Goal: Obtain resource: Download file/media

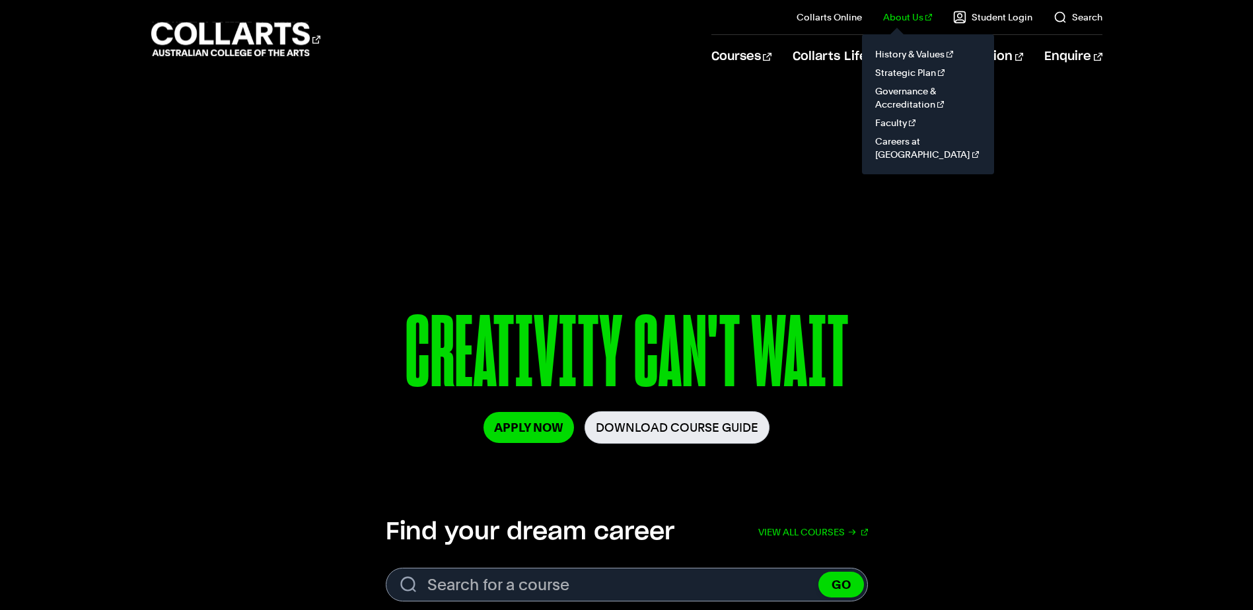
drag, startPoint x: 900, startPoint y: 17, endPoint x: 905, endPoint y: 29, distance: 13.0
click at [900, 17] on link "About Us" at bounding box center [907, 17] width 49 height 13
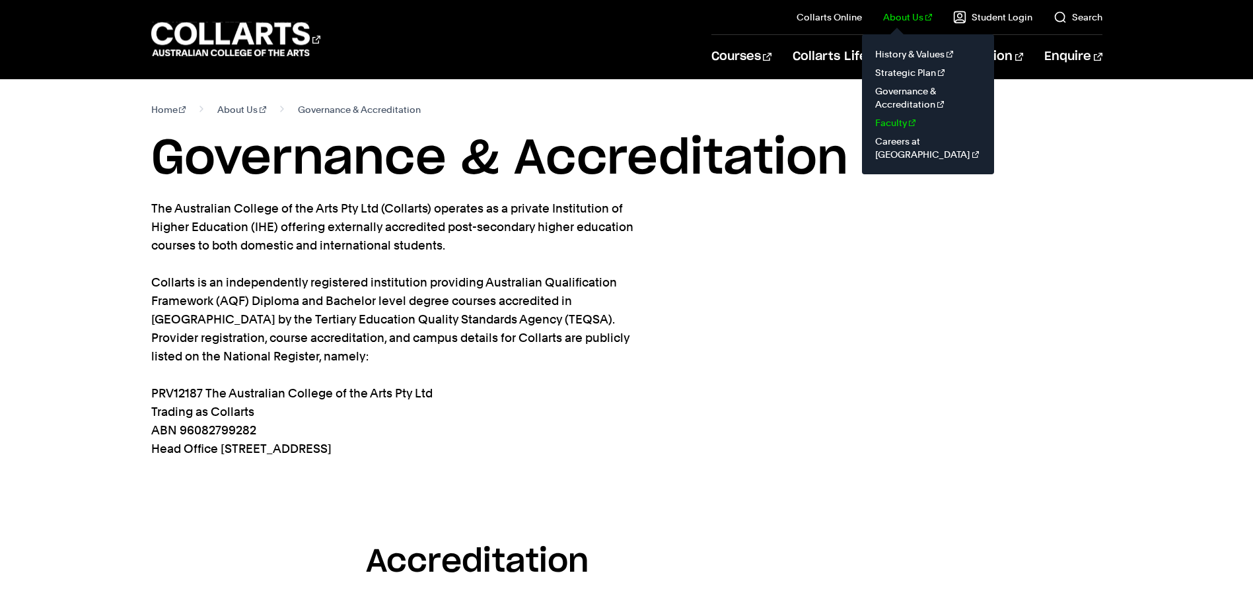
click at [911, 126] on link "Faculty" at bounding box center [927, 123] width 111 height 18
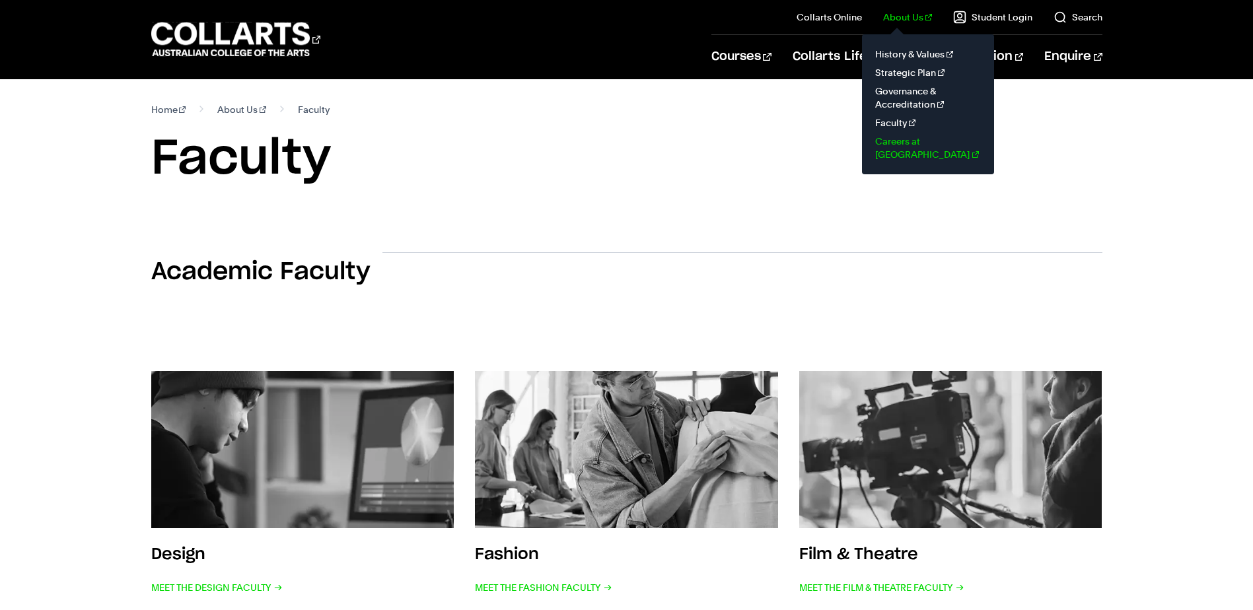
drag, startPoint x: 919, startPoint y: 139, endPoint x: 918, endPoint y: 111, distance: 27.8
click at [919, 138] on link "Careers at [GEOGRAPHIC_DATA]" at bounding box center [927, 148] width 111 height 32
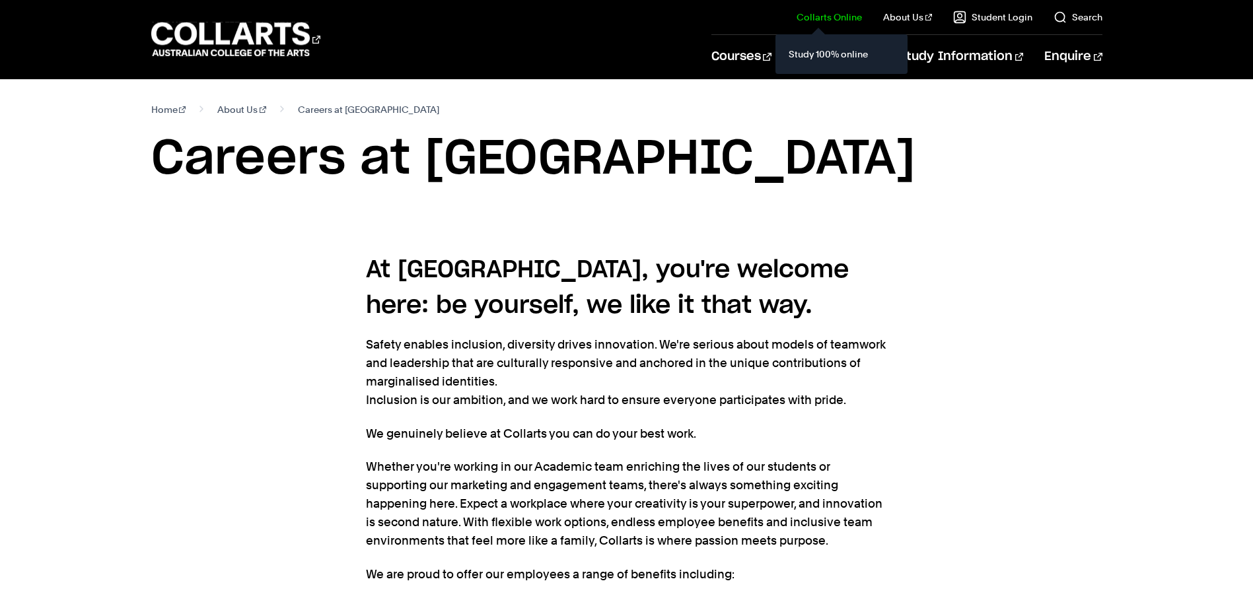
click at [823, 11] on link "Collarts Online" at bounding box center [828, 17] width 65 height 13
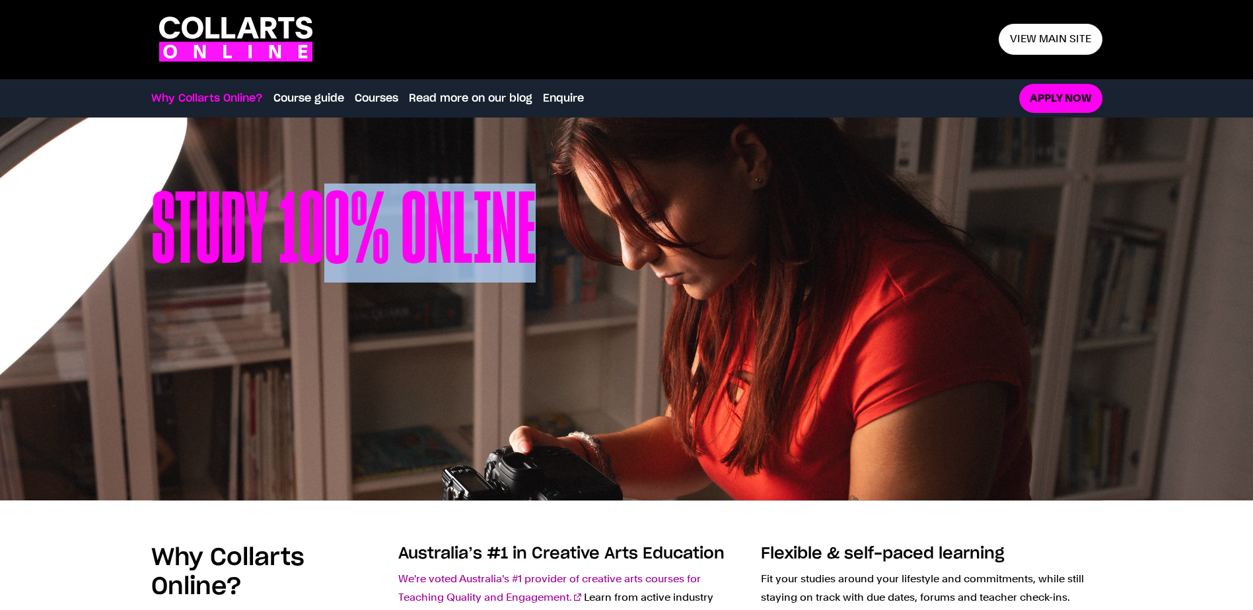
drag, startPoint x: 329, startPoint y: 201, endPoint x: 779, endPoint y: 220, distance: 450.1
click at [779, 220] on div "Study 100% online" at bounding box center [626, 309] width 951 height 383
drag, startPoint x: 779, startPoint y: 220, endPoint x: 1041, endPoint y: 238, distance: 263.5
click at [779, 220] on div "Study 100% online" at bounding box center [626, 309] width 951 height 383
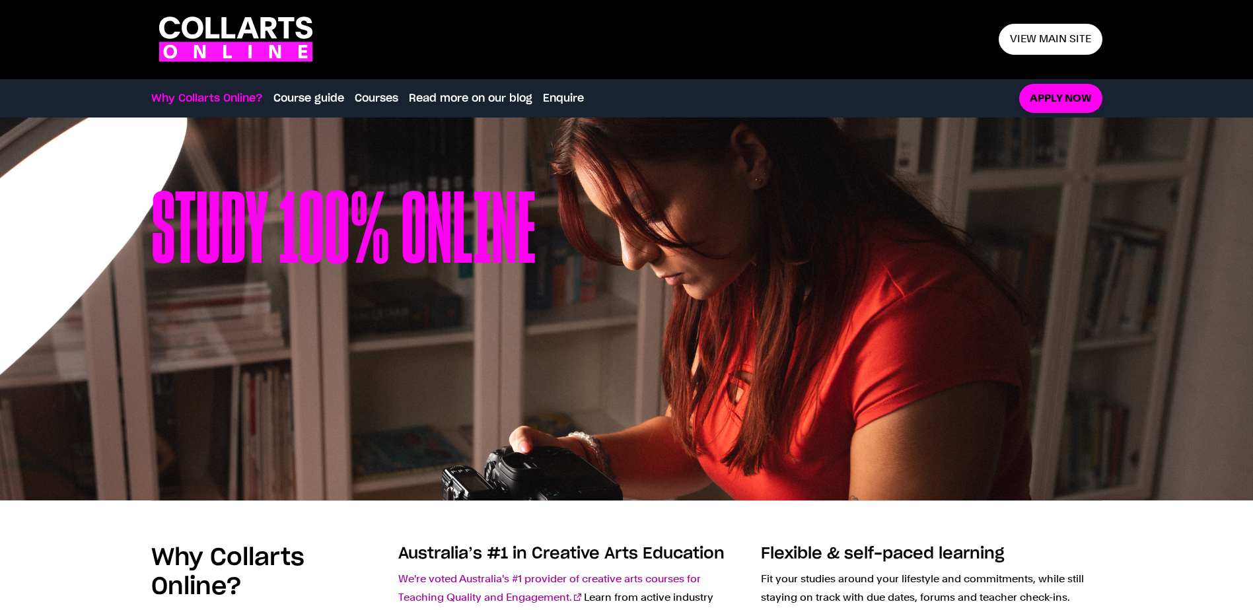
drag, startPoint x: 911, startPoint y: 312, endPoint x: 1180, endPoint y: 311, distance: 269.4
click at [911, 312] on div "Study 100% online" at bounding box center [626, 309] width 951 height 383
drag, startPoint x: 520, startPoint y: 354, endPoint x: 677, endPoint y: 400, distance: 163.8
click at [677, 400] on div "Study 100% online" at bounding box center [626, 309] width 951 height 383
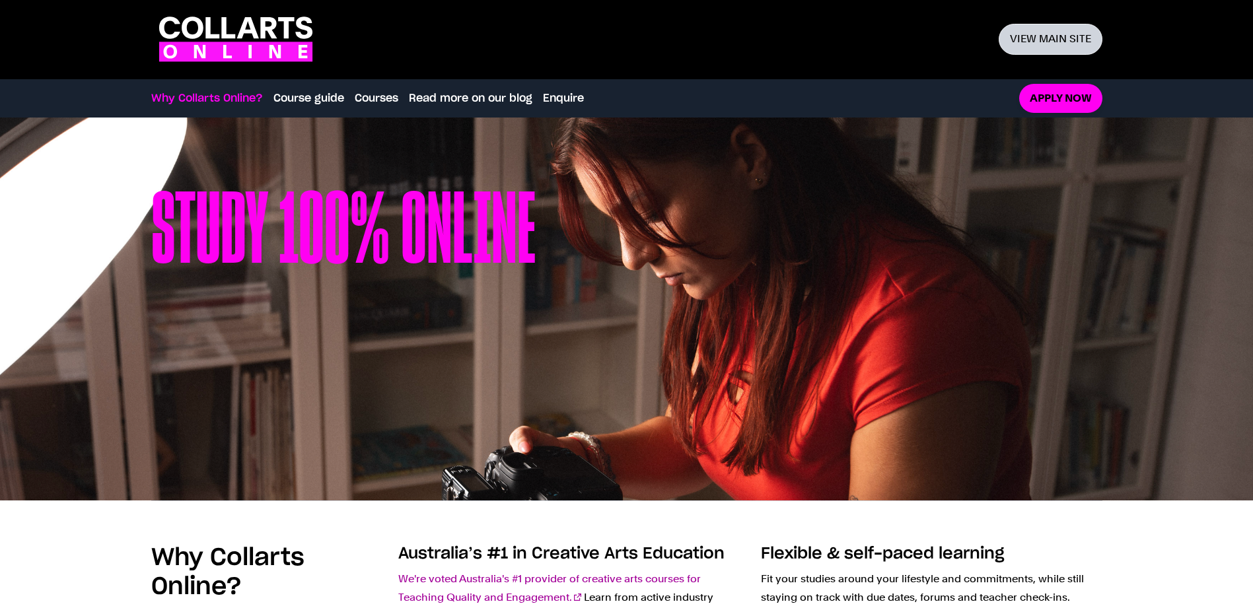
click at [1039, 38] on link "View main site" at bounding box center [1050, 39] width 104 height 31
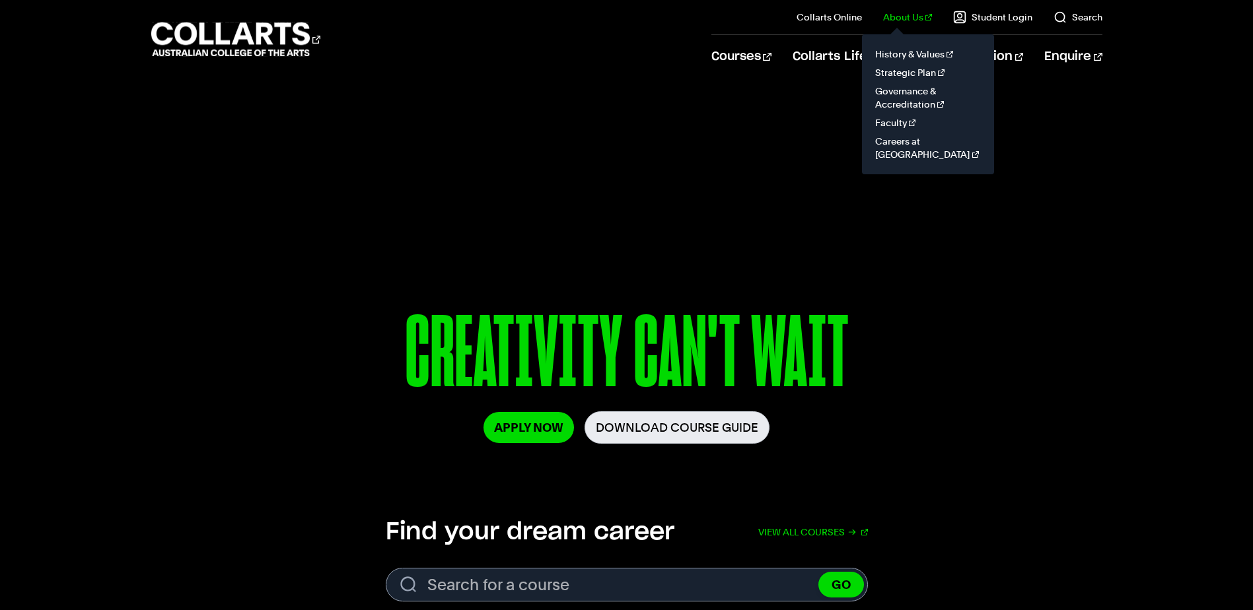
click at [917, 17] on link "About Us" at bounding box center [907, 17] width 49 height 13
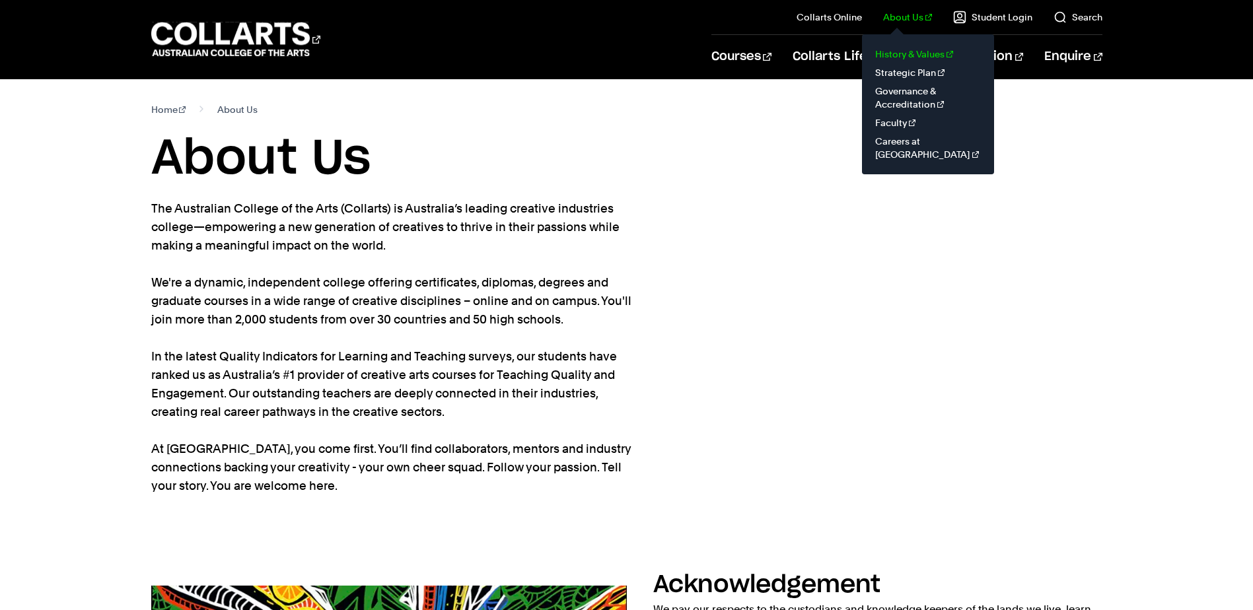
click at [901, 53] on link "History & Values" at bounding box center [927, 54] width 111 height 18
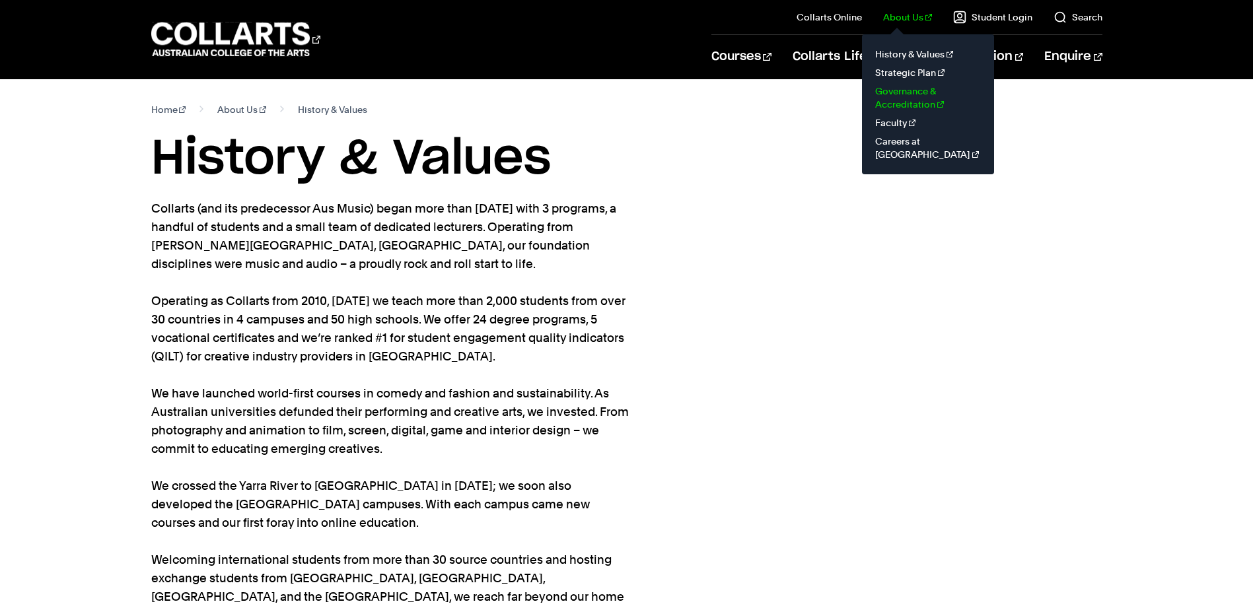
click at [917, 95] on link "Governance & Accreditation" at bounding box center [927, 98] width 111 height 32
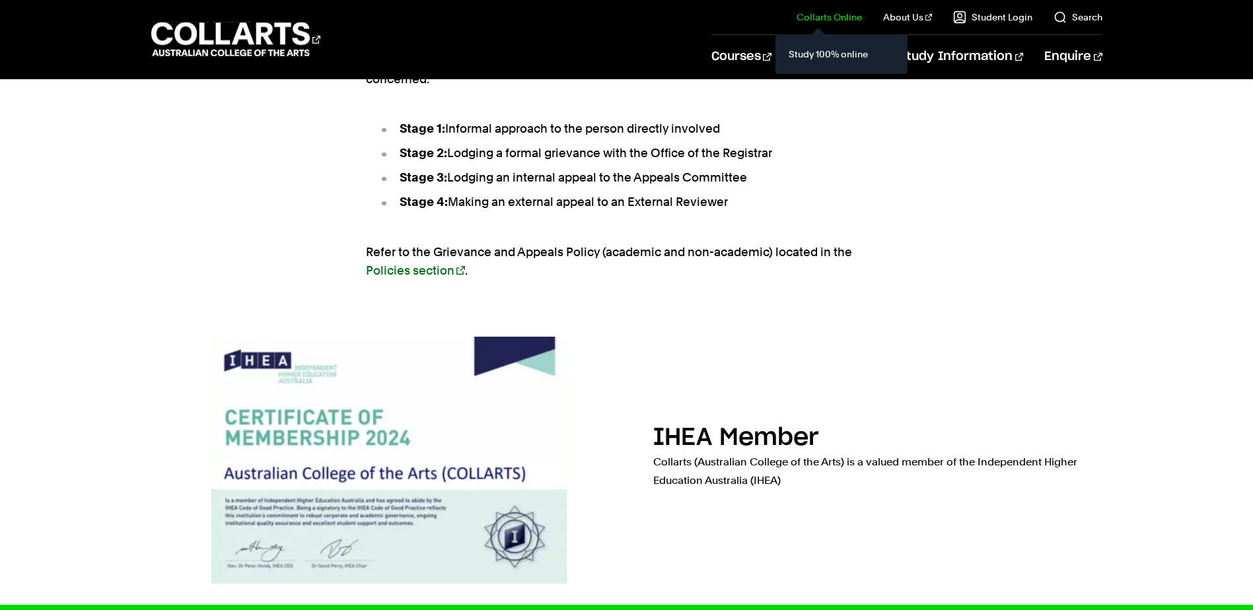
scroll to position [4754, 0]
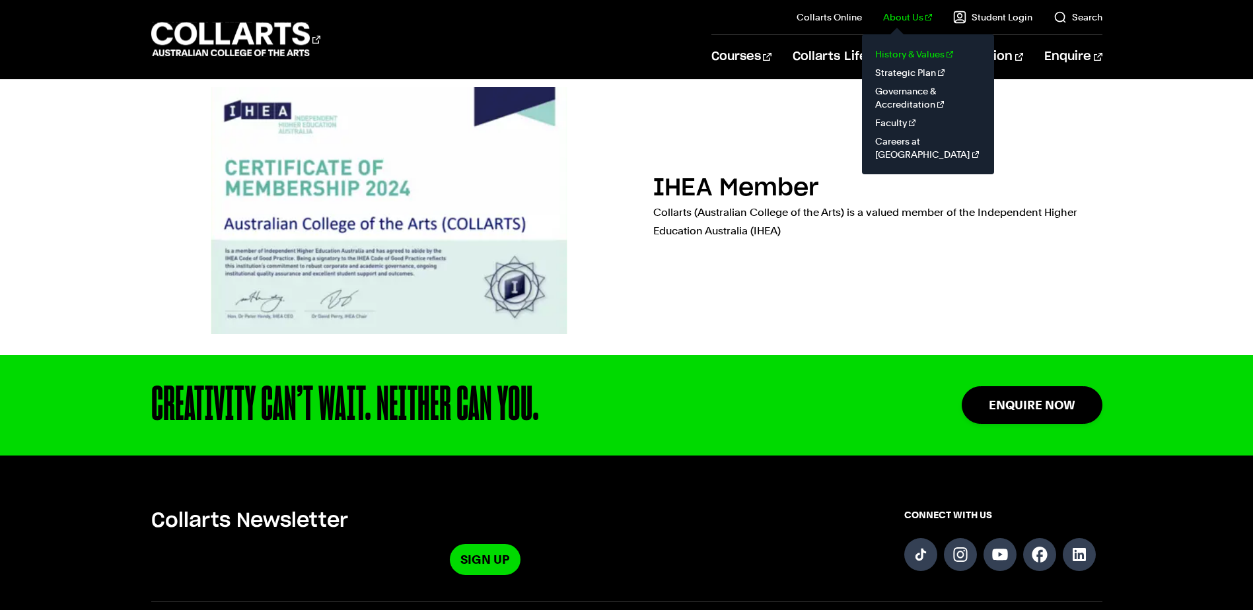
click at [914, 53] on link "History & Values" at bounding box center [927, 54] width 111 height 18
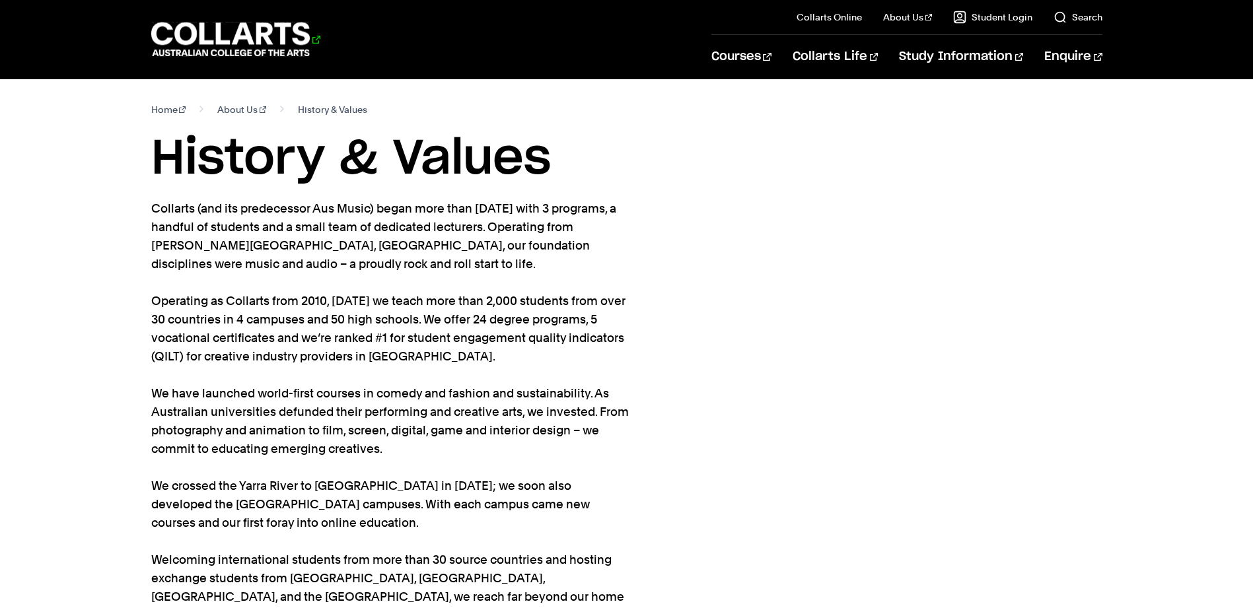
click at [217, 52] on 1 "Go to homepage" at bounding box center [230, 39] width 159 height 34
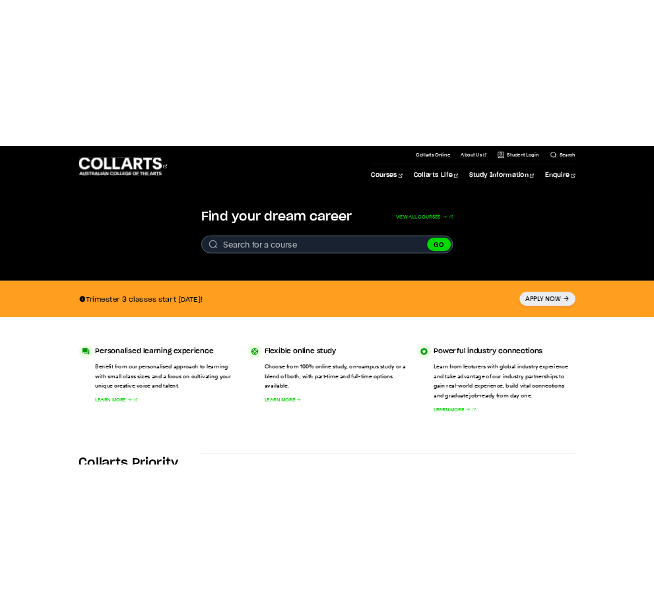
scroll to position [551, 0]
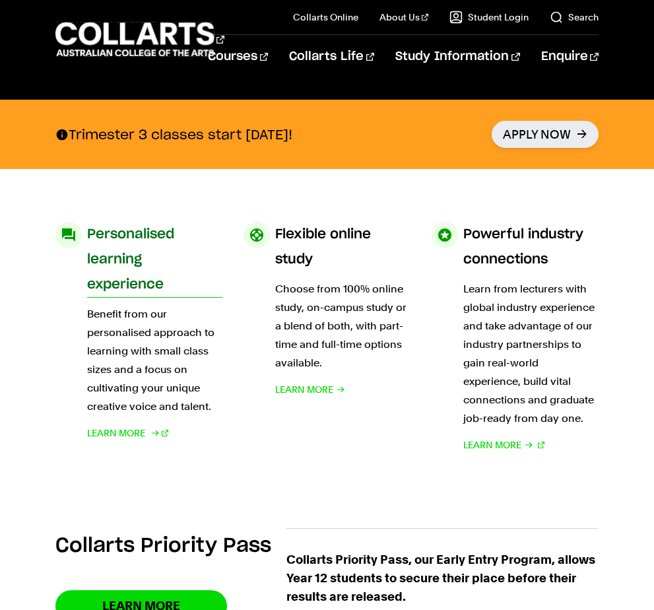
click at [166, 261] on h3 "Personalised learning experience" at bounding box center [154, 259] width 135 height 75
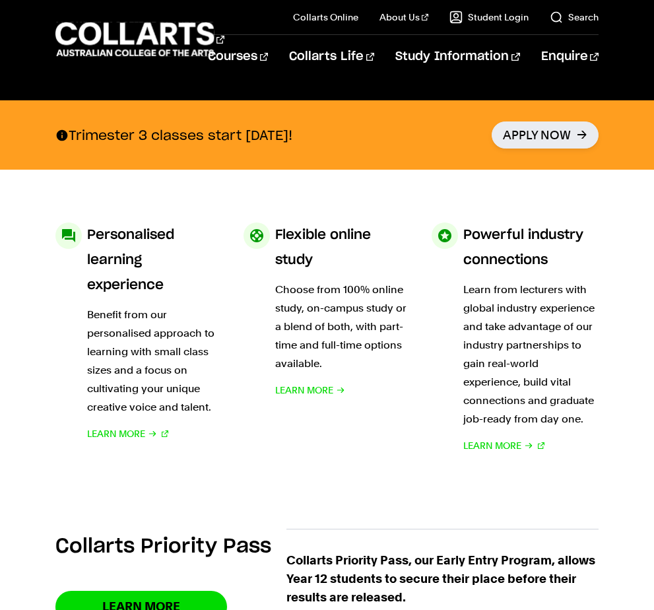
scroll to position [155, 0]
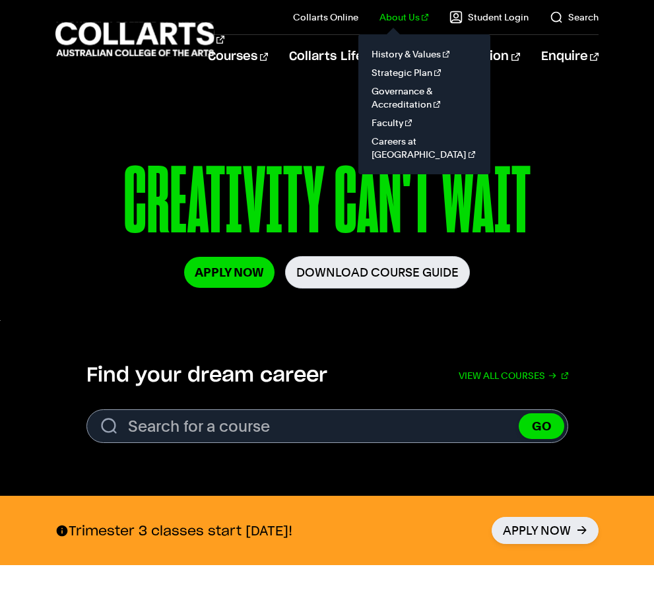
click at [404, 15] on link "About Us" at bounding box center [404, 17] width 49 height 13
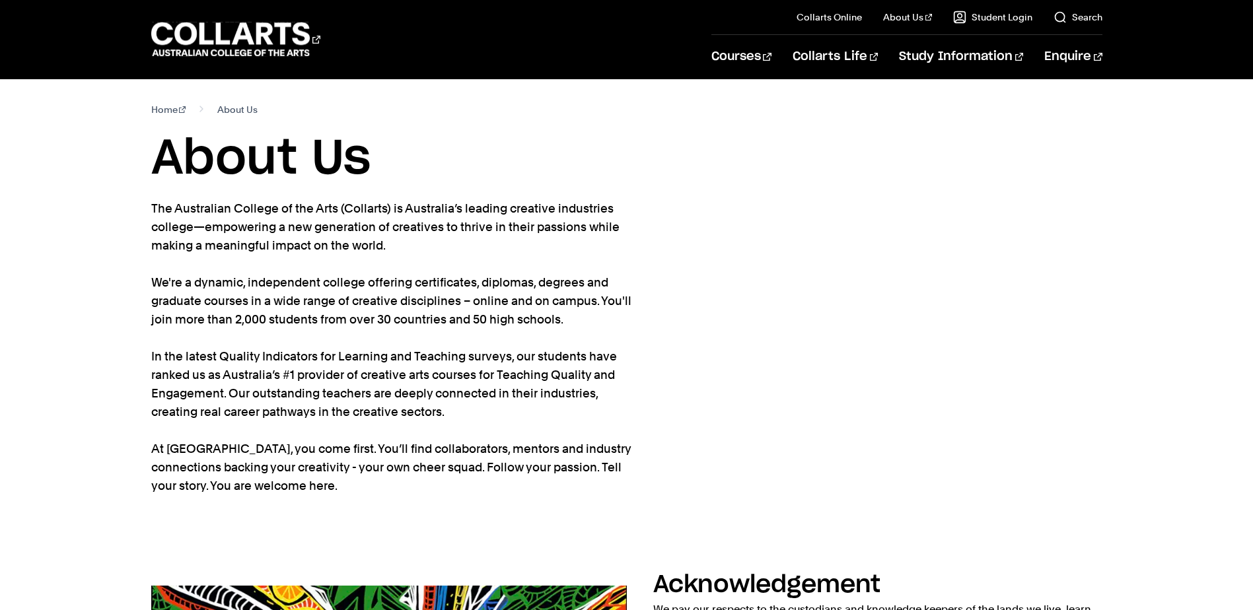
click at [654, 329] on section "Home About Us About Us The Australian College of the Arts (Collarts) is Austral…" at bounding box center [626, 316] width 951 height 474
click at [203, 213] on p "The Australian College of the Arts (Collarts) is Australia’s leading creative i…" at bounding box center [392, 347] width 482 height 296
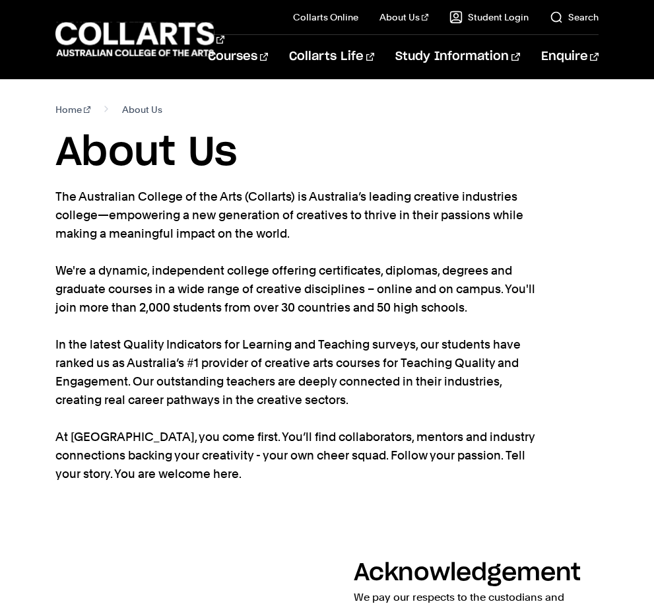
click at [386, 205] on p "The Australian College of the Arts (Collarts) is Australia’s leading creative i…" at bounding box center [296, 336] width 482 height 296
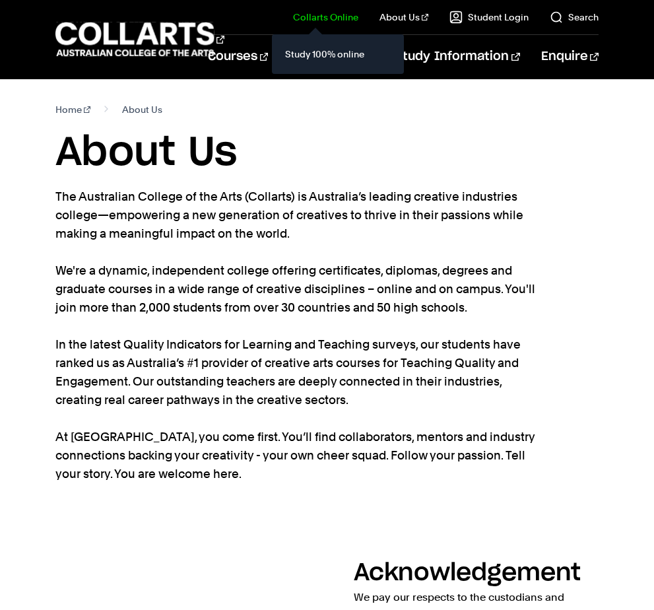
click at [345, 3] on il "Collarts Online Study 100% online" at bounding box center [315, 17] width 87 height 34
click at [339, 13] on link "Collarts Online" at bounding box center [325, 17] width 65 height 13
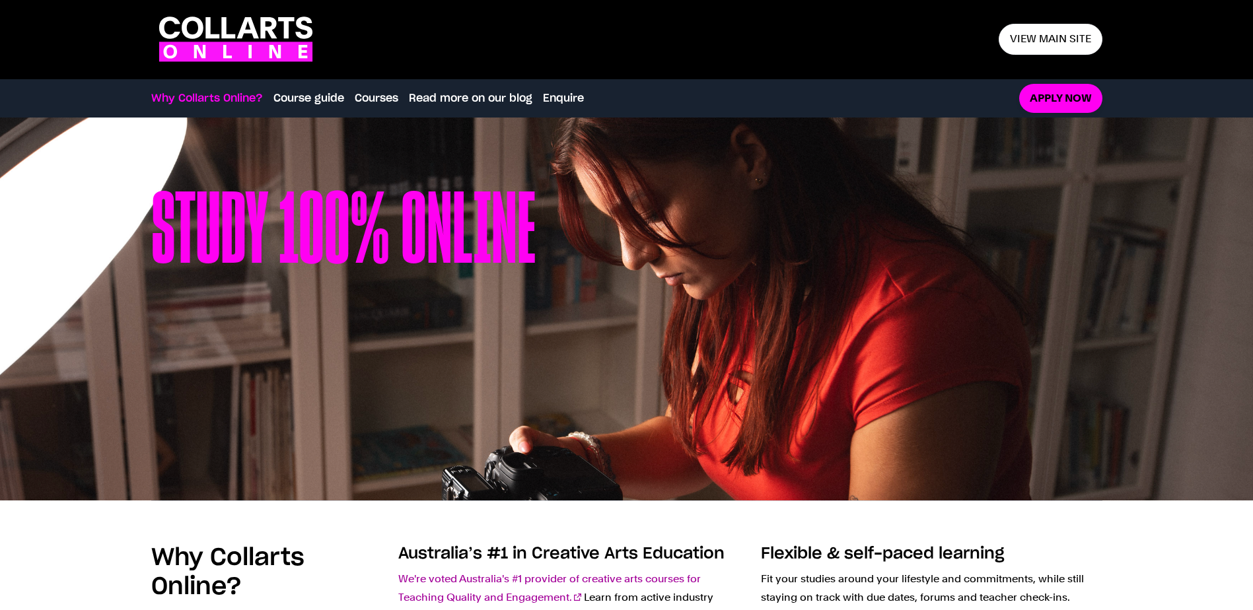
click at [493, 238] on h1 "Study 100% online" at bounding box center [343, 309] width 384 height 251
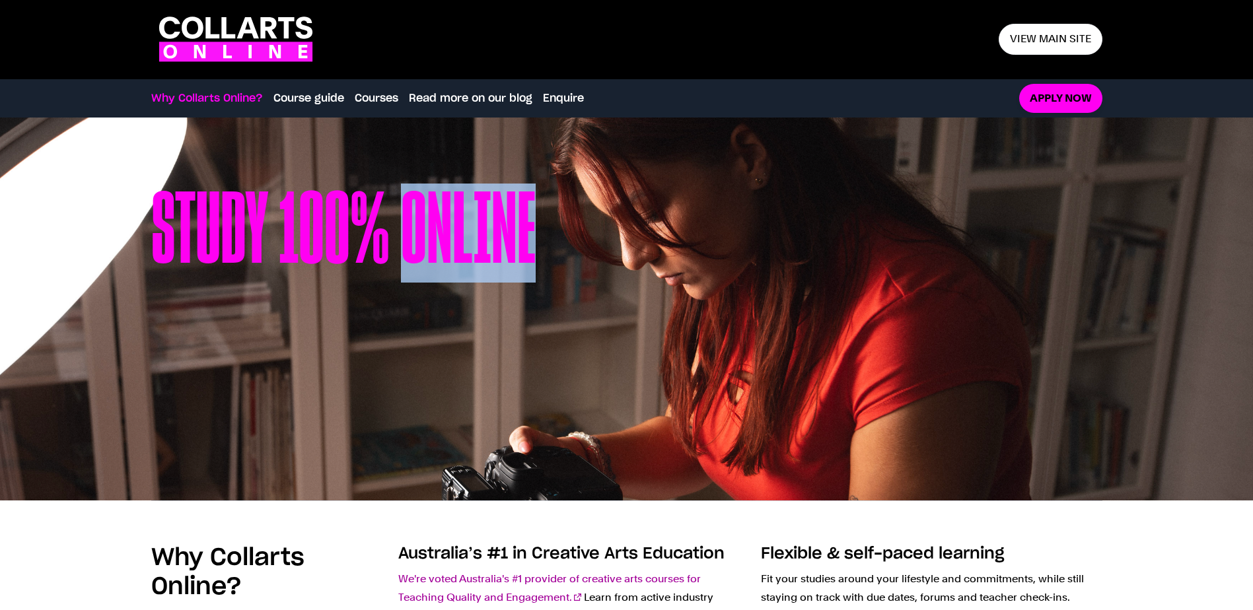
click at [493, 238] on h1 "Study 100% online" at bounding box center [343, 309] width 384 height 251
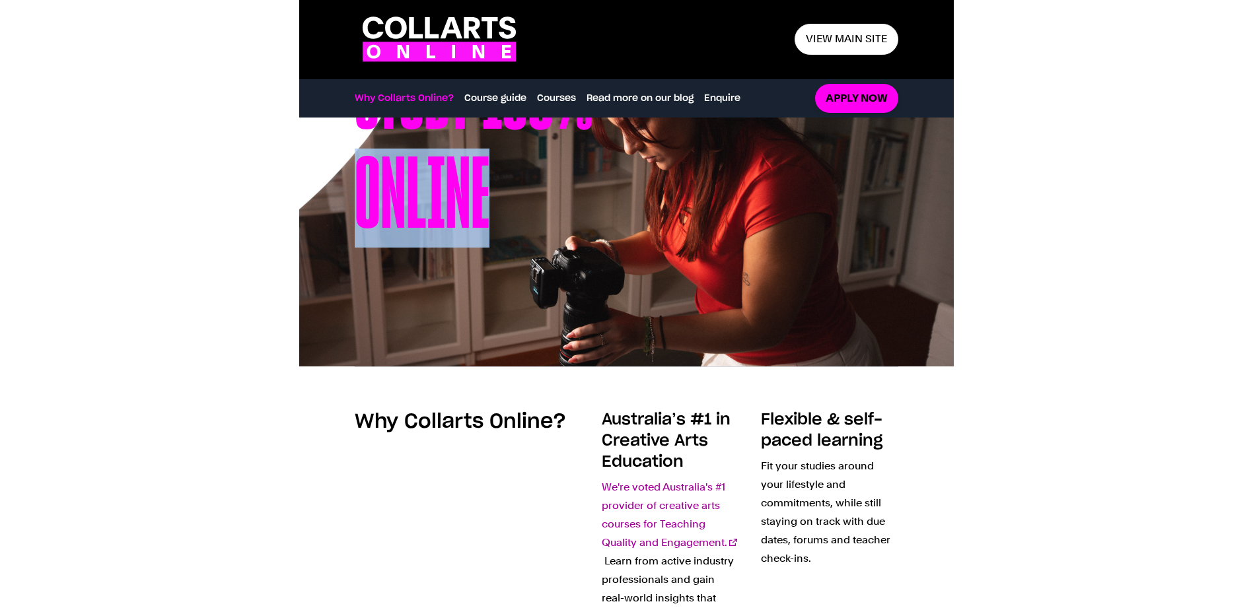
scroll to position [132, 0]
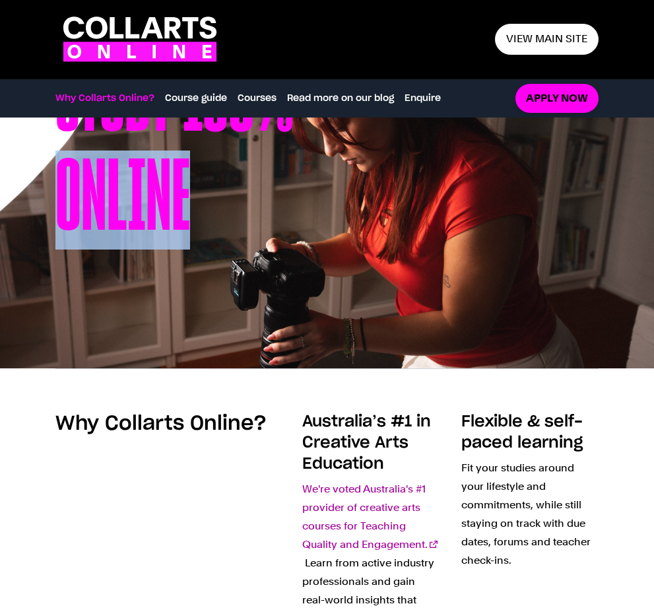
drag, startPoint x: 350, startPoint y: 336, endPoint x: 360, endPoint y: 337, distance: 10.0
click at [351, 336] on div "Study 100% online" at bounding box center [326, 176] width 543 height 383
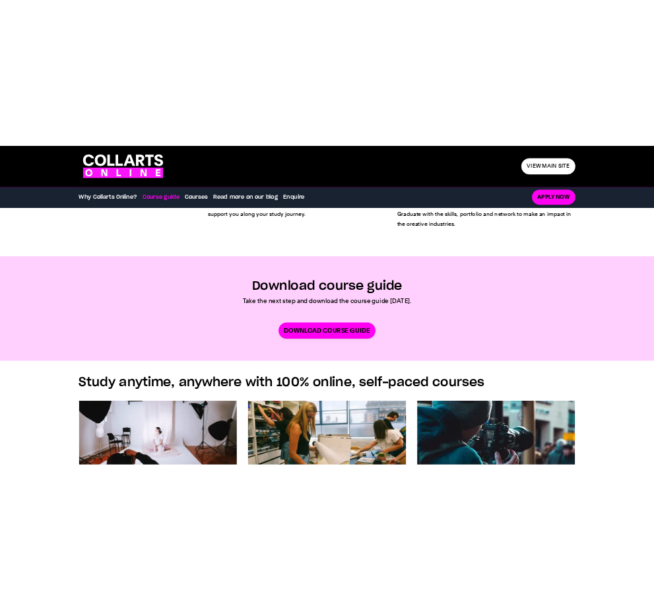
scroll to position [528, 0]
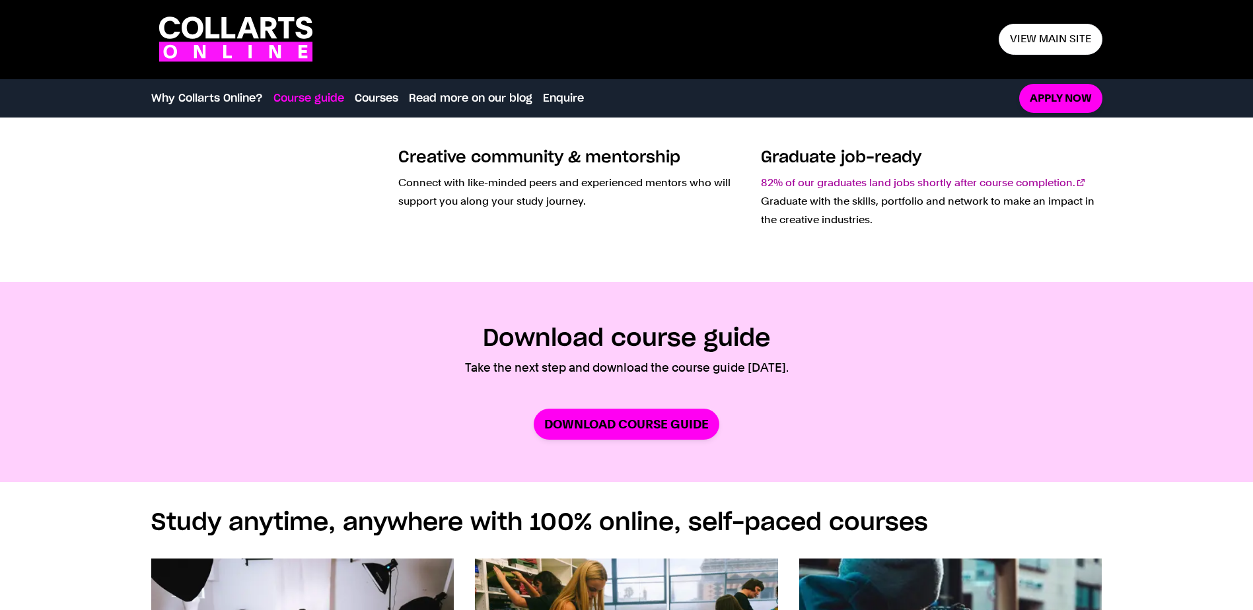
click at [654, 341] on h2 "Download course guide" at bounding box center [626, 338] width 287 height 29
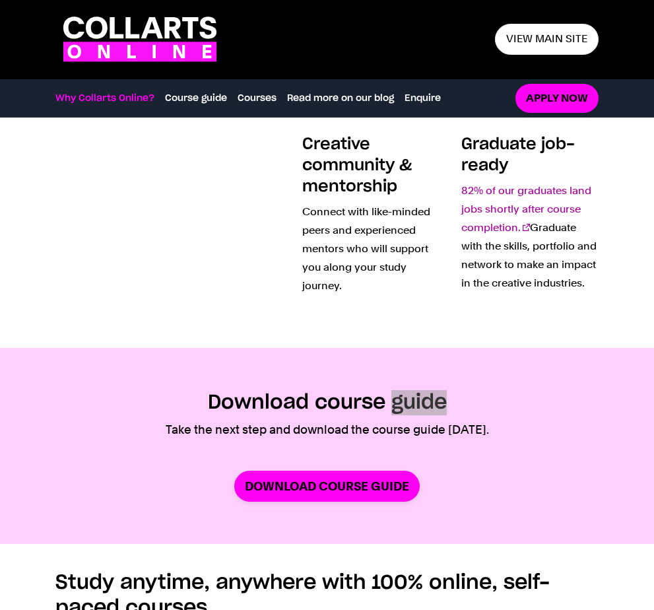
scroll to position [660, 0]
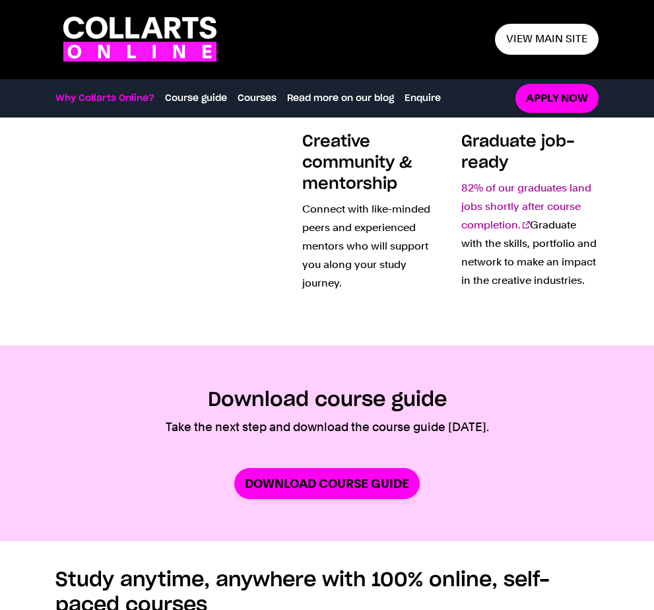
click at [363, 418] on p "Take the next step and download the course guide [DATE]." at bounding box center [328, 427] width 324 height 18
drag, startPoint x: 342, startPoint y: 409, endPoint x: 477, endPoint y: 353, distance: 145.9
click at [342, 409] on h2 "Download course guide" at bounding box center [327, 400] width 239 height 25
drag, startPoint x: 399, startPoint y: 388, endPoint x: 390, endPoint y: 399, distance: 14.5
